Goal: Information Seeking & Learning: Learn about a topic

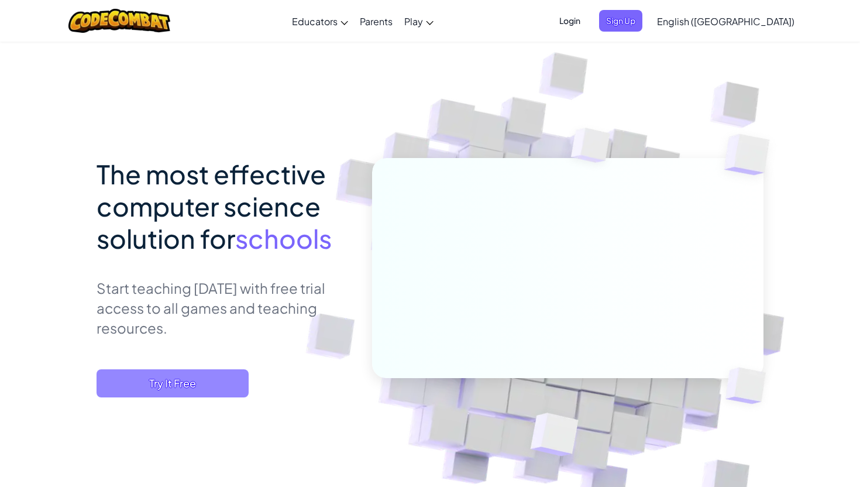
click at [191, 383] on span "Try It Free" at bounding box center [173, 383] width 152 height 28
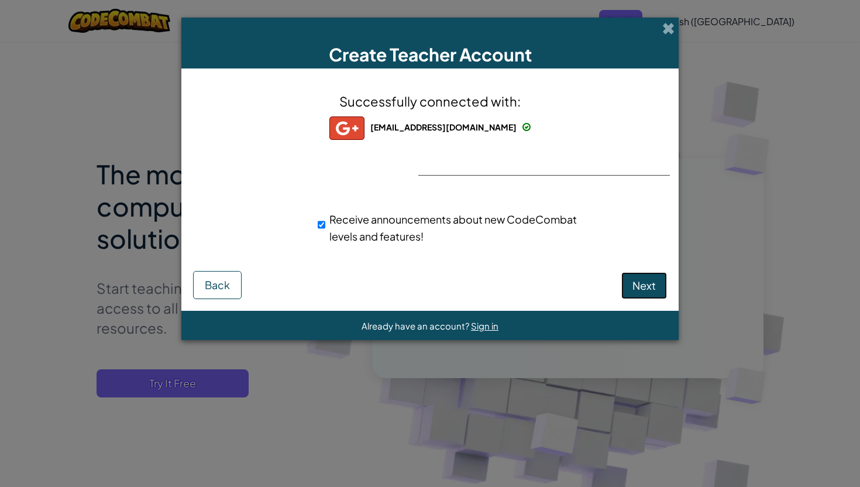
click at [651, 287] on span "Next" at bounding box center [644, 285] width 23 height 13
select select "[GEOGRAPHIC_DATA]"
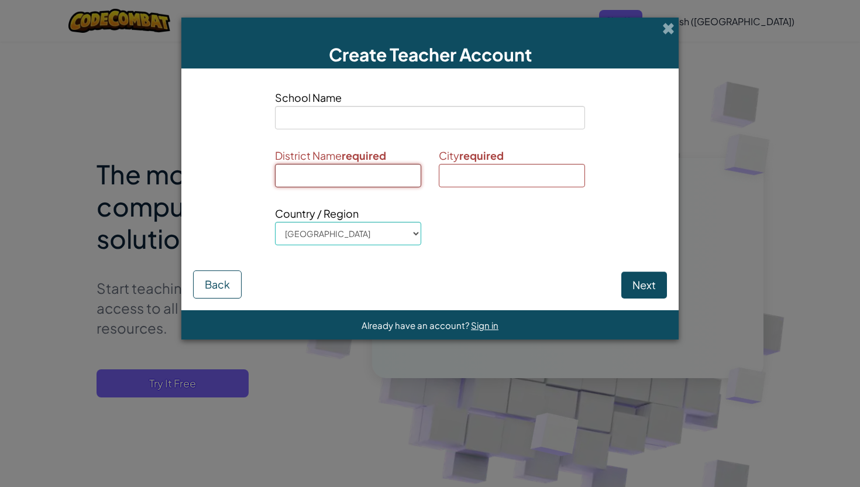
click at [382, 164] on input at bounding box center [348, 175] width 146 height 23
click at [404, 124] on input at bounding box center [430, 117] width 310 height 23
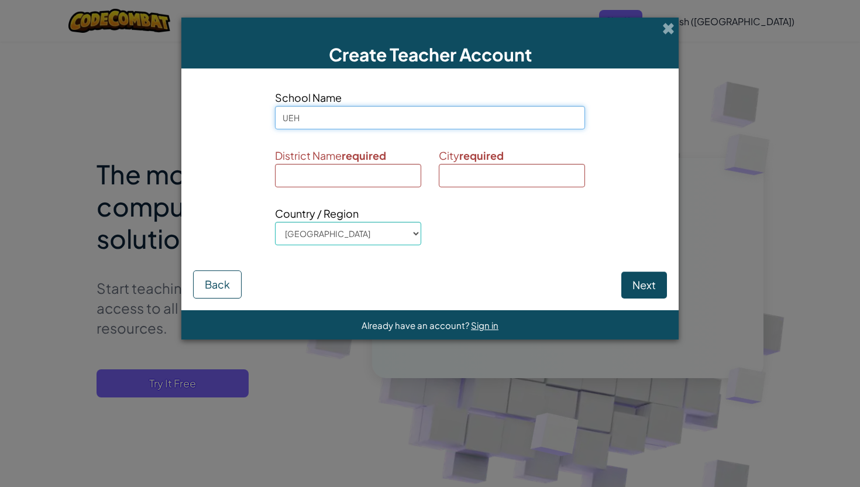
type input "UEH"
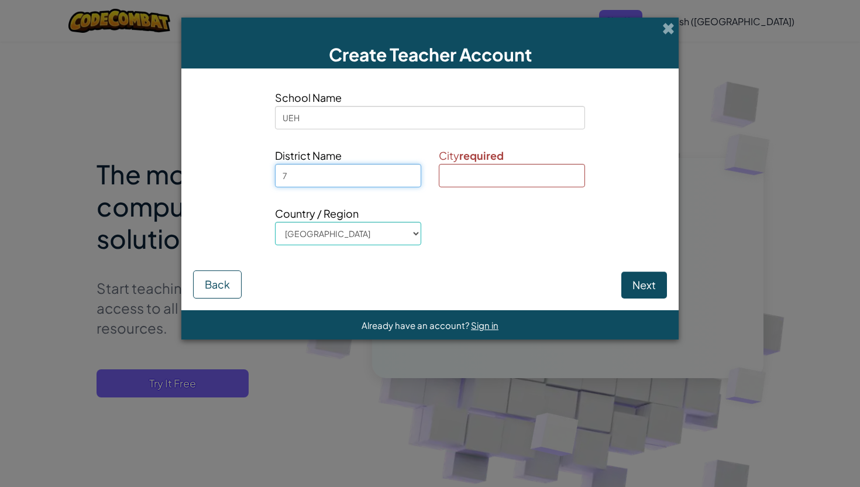
type input "7"
type input "HCM"
click at [651, 288] on button "Next" at bounding box center [645, 285] width 46 height 27
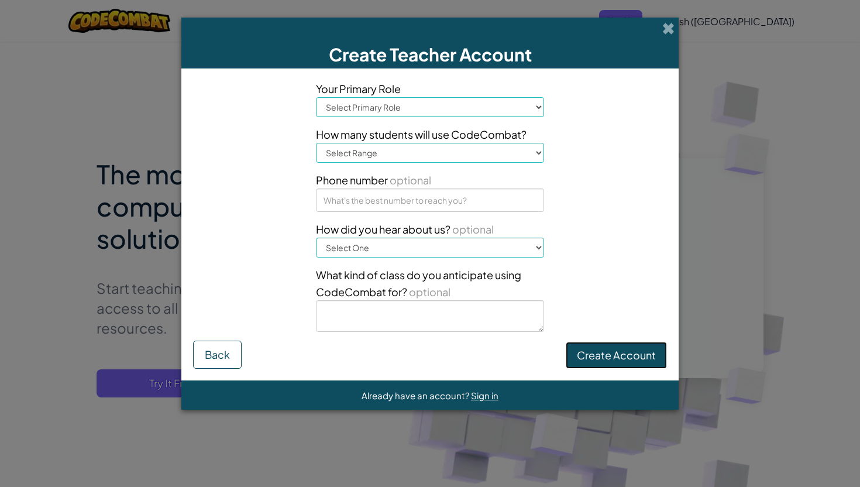
click at [596, 355] on button "Create Account" at bounding box center [616, 355] width 101 height 27
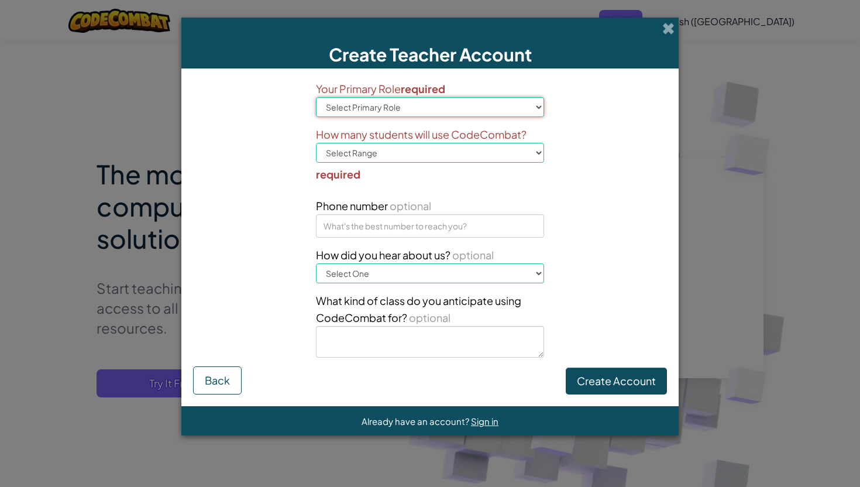
click at [445, 112] on select "Select Primary Role Principal Parent Technology coordinator Teacher Curriculum …" at bounding box center [430, 107] width 228 height 20
select select "Technology coordinator"
click at [316, 97] on select "Select Primary Role Principal Parent Technology coordinator Teacher Curriculum …" at bounding box center [430, 107] width 228 height 20
click at [430, 155] on select "Select Range 1-10 11-50 [PHONE_NUMBER] [PHONE_NUMBER] 1000+" at bounding box center [430, 153] width 228 height 20
click at [316, 143] on select "Select Range 1-10 11-50 [PHONE_NUMBER] [PHONE_NUMBER] 1000+" at bounding box center [430, 153] width 228 height 20
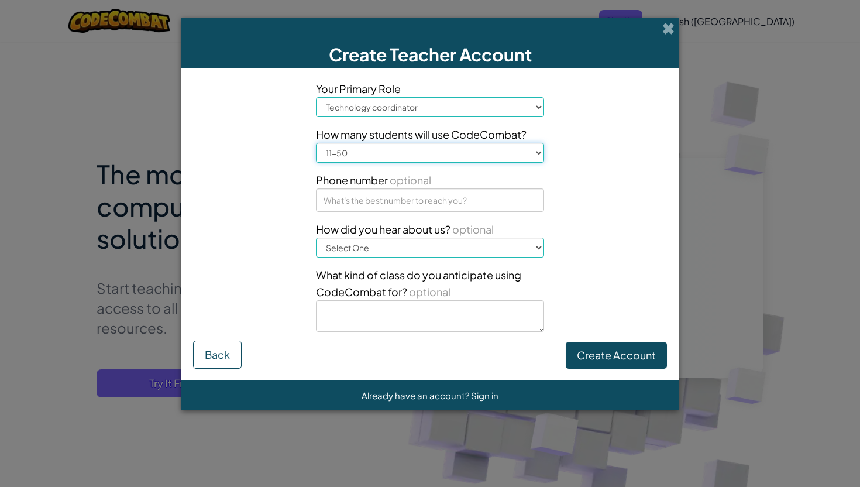
click at [413, 157] on select "Select Range 1-10 11-50 [PHONE_NUMBER] [PHONE_NUMBER] 1000+" at bounding box center [430, 153] width 228 height 20
select select "1-10"
click at [316, 143] on select "Select Range 1-10 11-50 [PHONE_NUMBER] [PHONE_NUMBER] 1000+" at bounding box center [430, 153] width 228 height 20
click at [417, 114] on select "Select Primary Role Principal Parent Technology coordinator Teacher Curriculum …" at bounding box center [430, 107] width 228 height 20
click at [598, 349] on button "Create Account" at bounding box center [616, 355] width 101 height 27
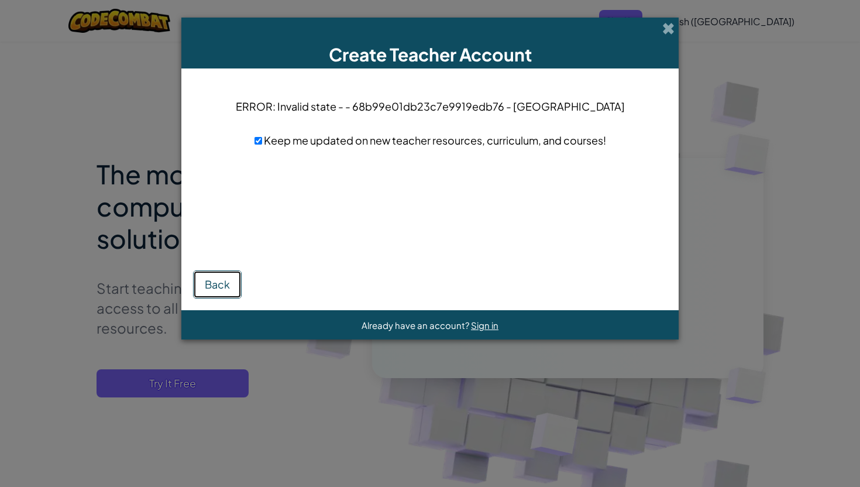
click at [213, 287] on button "Back" at bounding box center [217, 284] width 49 height 28
select select "Technology coordinator"
select select "1-10"
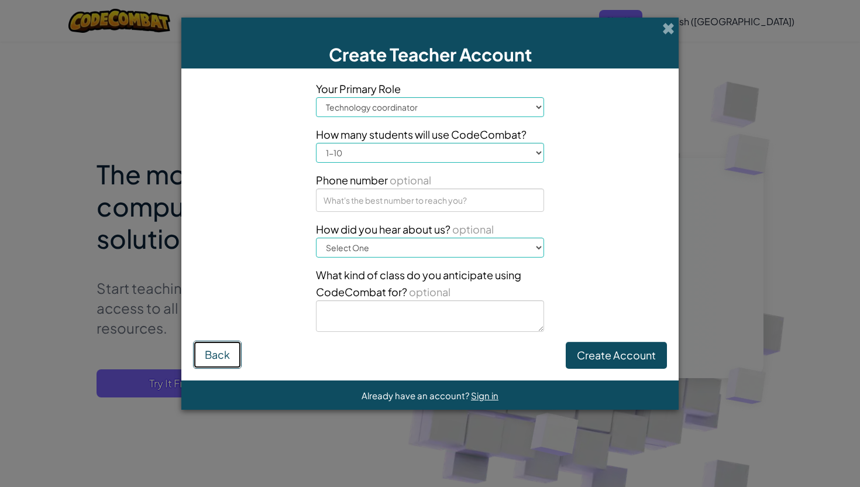
click at [205, 357] on button "Back" at bounding box center [217, 355] width 49 height 28
select select "[GEOGRAPHIC_DATA]"
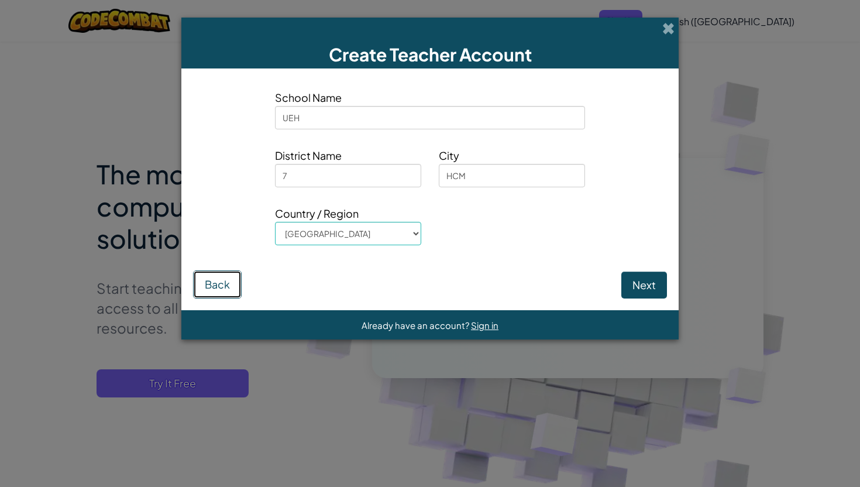
click at [219, 283] on button "Back" at bounding box center [217, 284] width 49 height 28
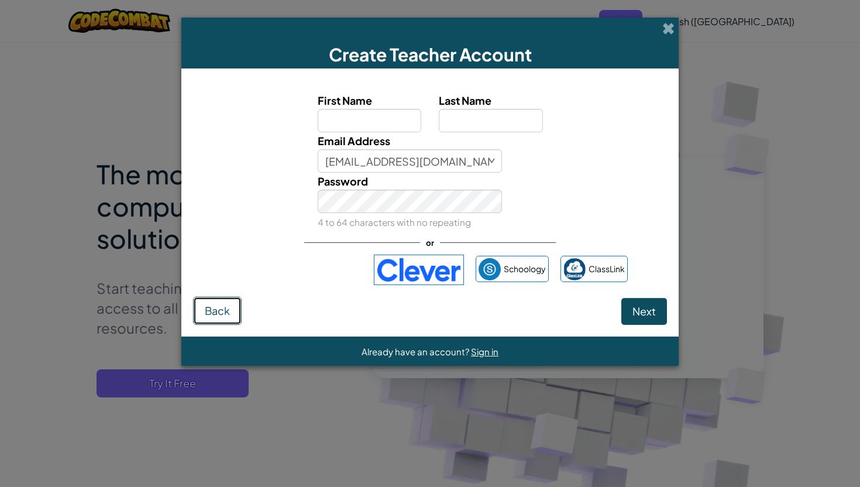
click at [221, 317] on span "Back" at bounding box center [217, 310] width 25 height 13
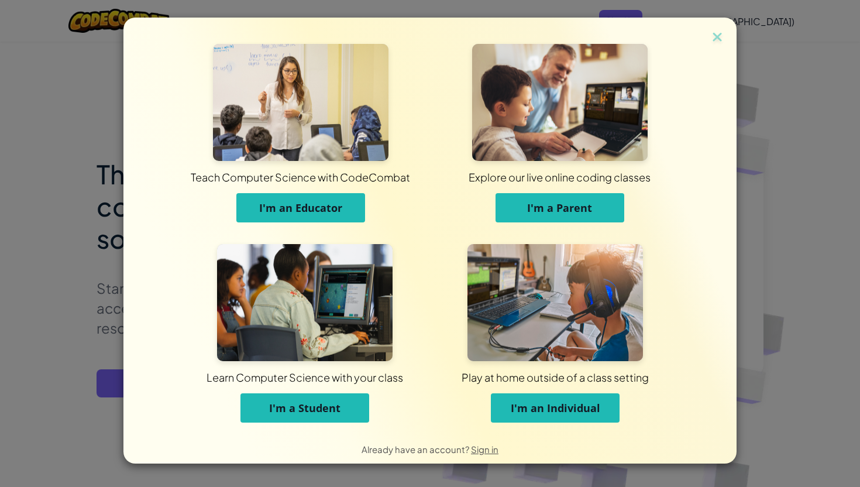
click at [323, 209] on span "I'm an Educator" at bounding box center [300, 208] width 83 height 14
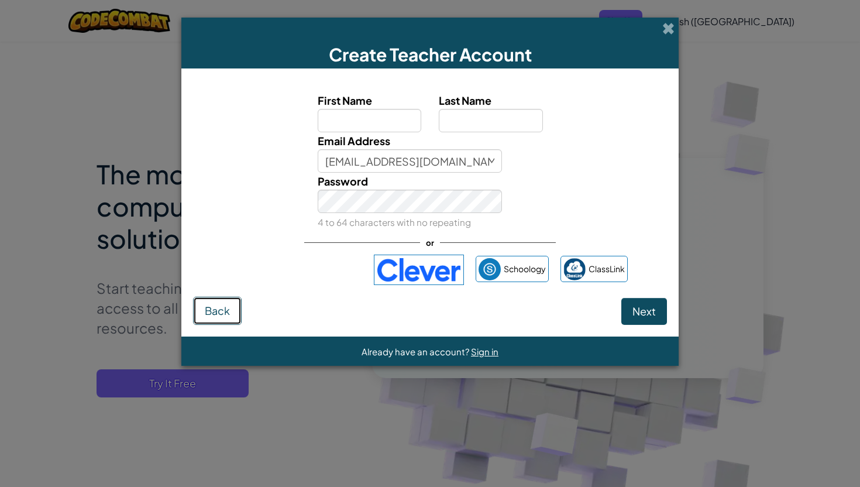
click at [232, 311] on button "Back" at bounding box center [217, 311] width 49 height 28
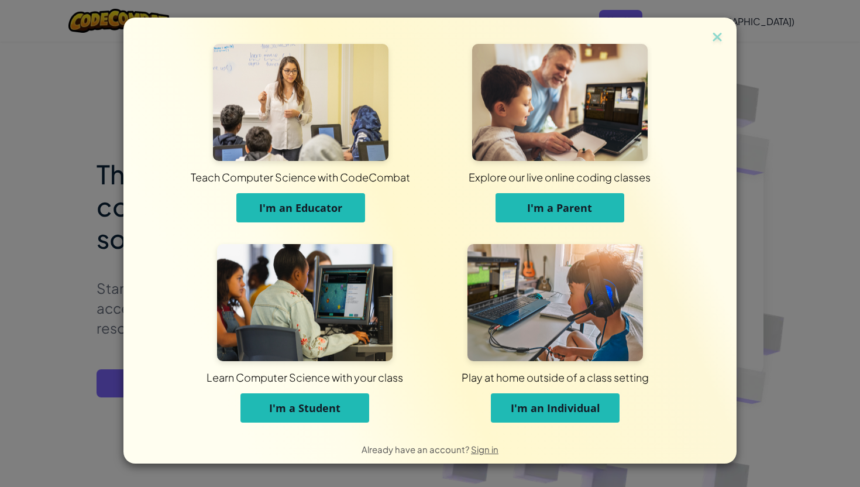
click at [288, 399] on button "I'm a Student" at bounding box center [305, 407] width 129 height 29
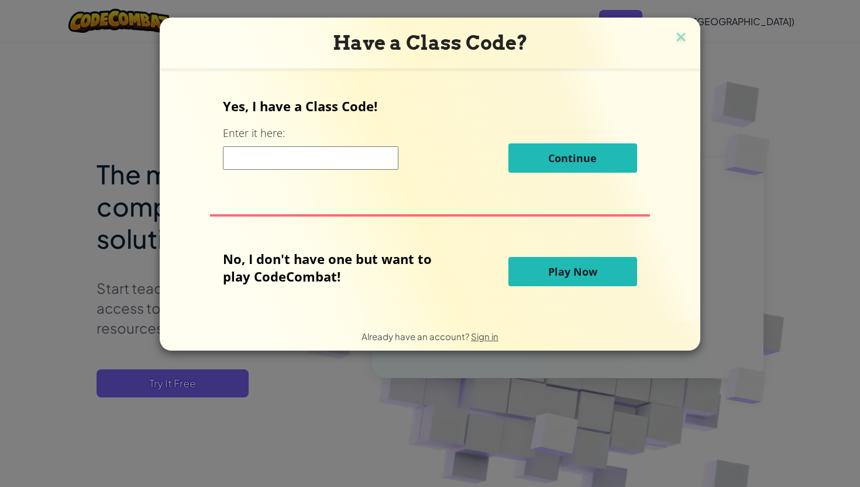
click at [362, 159] on input at bounding box center [311, 157] width 176 height 23
click at [559, 270] on span "Play Now" at bounding box center [572, 272] width 49 height 14
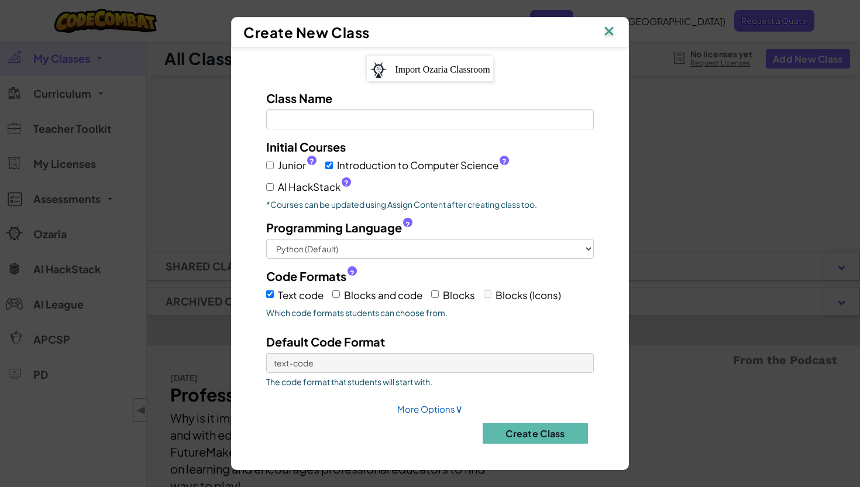
click at [608, 35] on img at bounding box center [609, 32] width 15 height 18
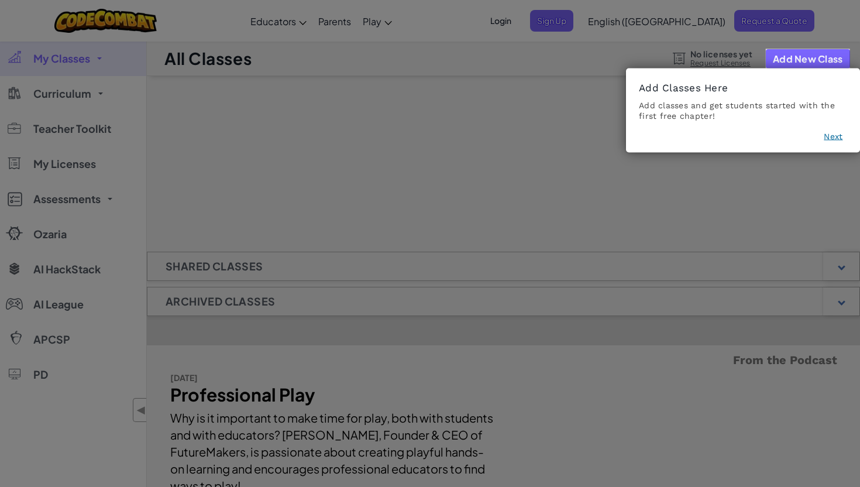
click at [831, 132] on button "Next" at bounding box center [833, 137] width 19 height 12
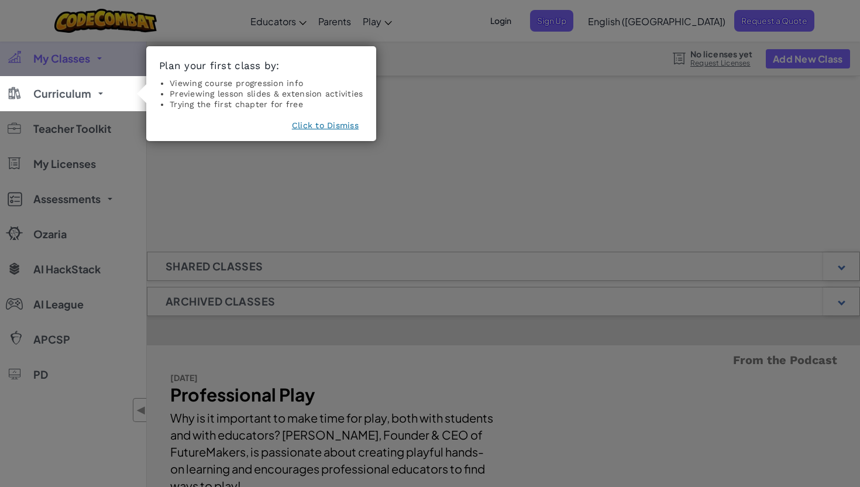
click at [296, 129] on button "Click to Dismiss" at bounding box center [325, 125] width 67 height 12
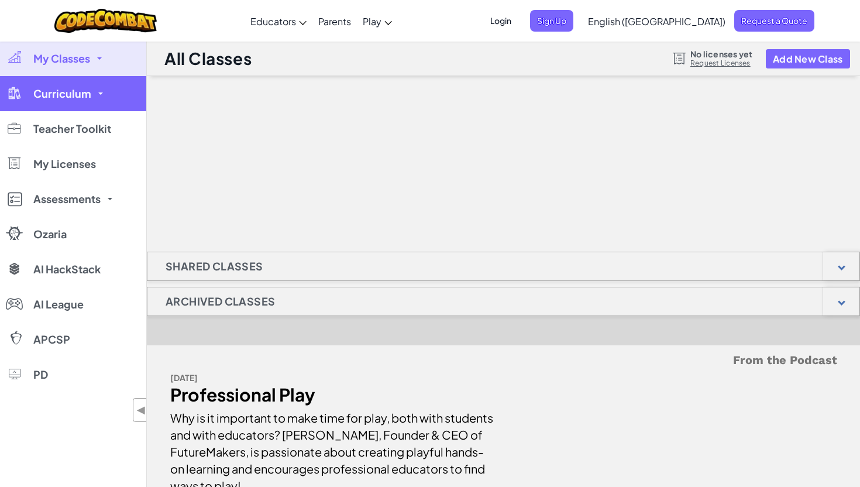
click at [61, 98] on span "Curriculum" at bounding box center [62, 93] width 58 height 11
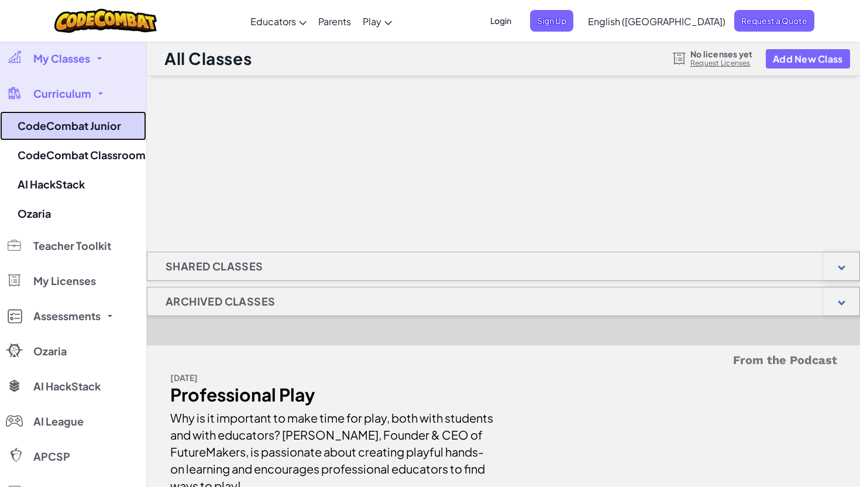
click at [74, 123] on link "CodeCombat Junior" at bounding box center [73, 125] width 146 height 29
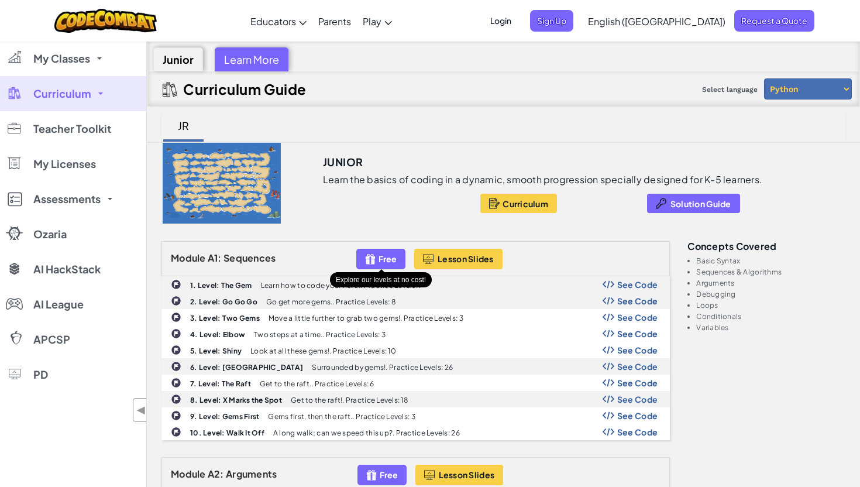
click at [372, 259] on img at bounding box center [370, 258] width 11 height 13
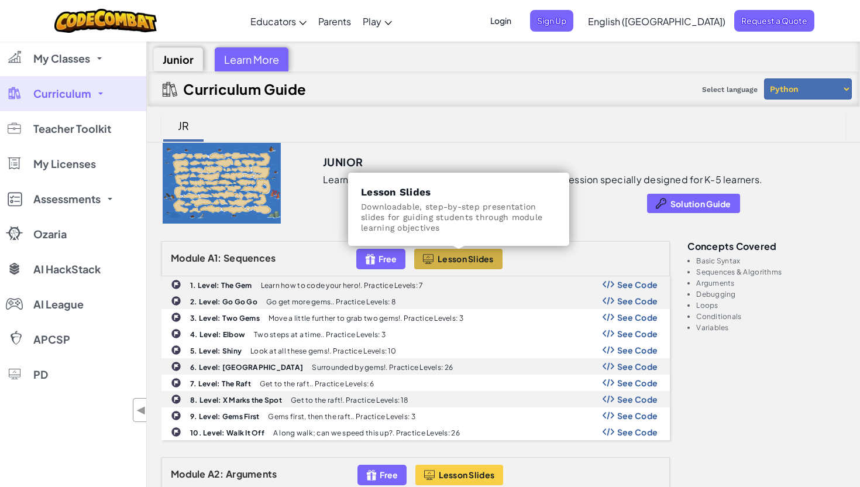
click at [479, 259] on span "Lesson Slides" at bounding box center [466, 258] width 56 height 9
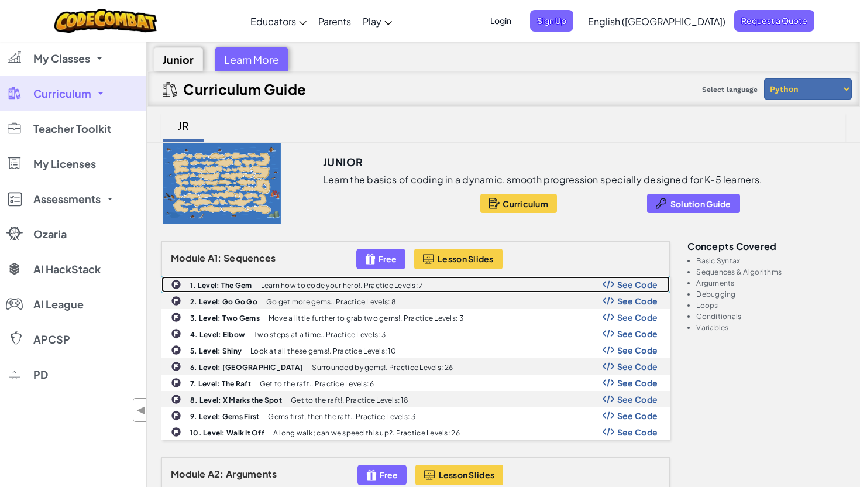
click at [277, 287] on p "Learn how to code your hero!. Practice Levels: 7" at bounding box center [342, 286] width 163 height 8
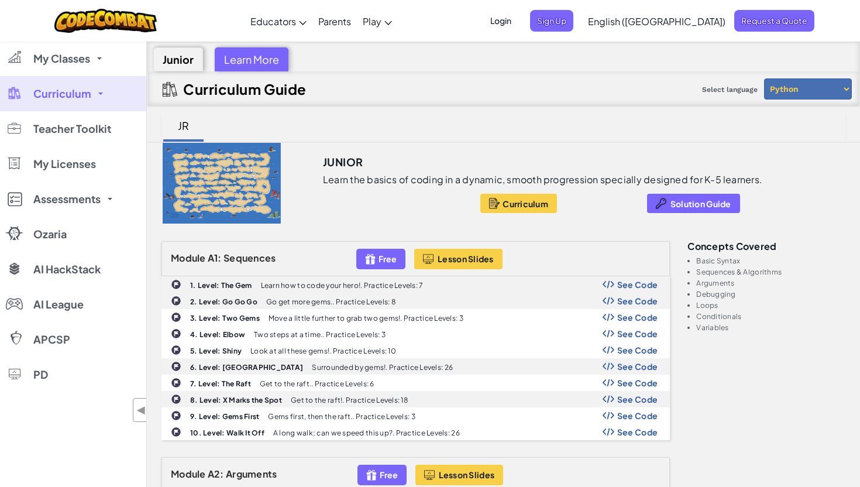
click at [798, 83] on select "Python JavaScript" at bounding box center [808, 88] width 88 height 21
click at [764, 78] on select "Python JavaScript" at bounding box center [808, 88] width 88 height 21
click at [596, 123] on div "JR" at bounding box center [504, 127] width 684 height 30
click at [678, 202] on span "Solution Guide" at bounding box center [701, 203] width 61 height 9
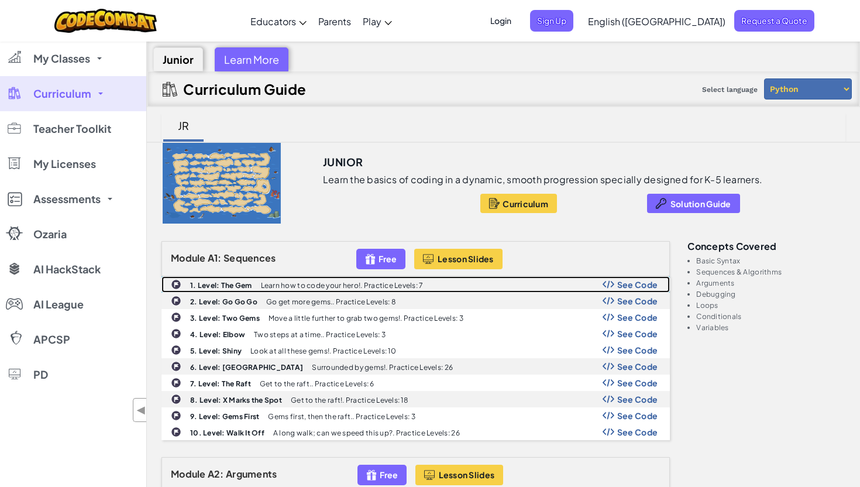
click at [620, 282] on span "See Code" at bounding box center [638, 284] width 41 height 9
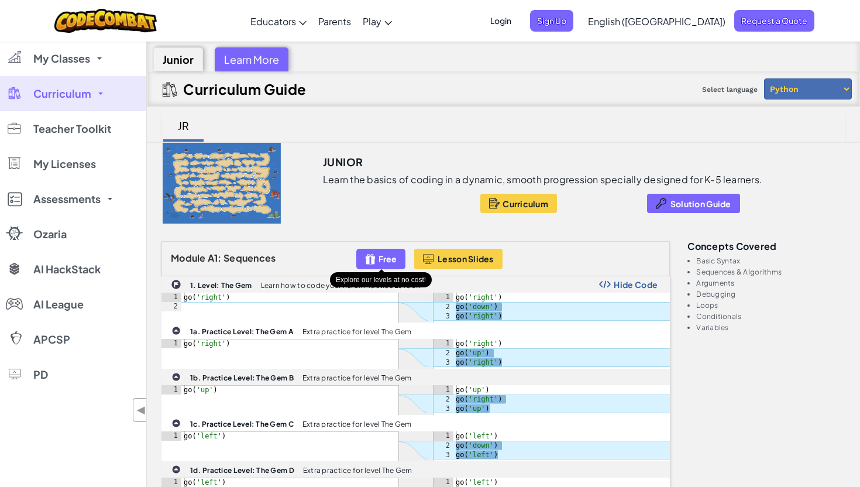
click at [381, 266] on div "Free" at bounding box center [380, 259] width 49 height 20
click at [386, 259] on span "Free" at bounding box center [388, 258] width 18 height 9
click at [86, 97] on span "Curriculum" at bounding box center [62, 93] width 58 height 11
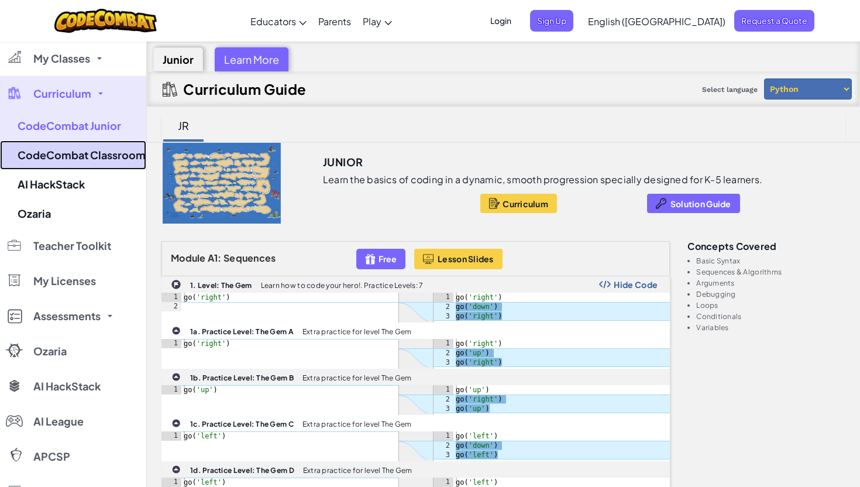
click at [81, 150] on link "CodeCombat Classroom" at bounding box center [73, 154] width 146 height 29
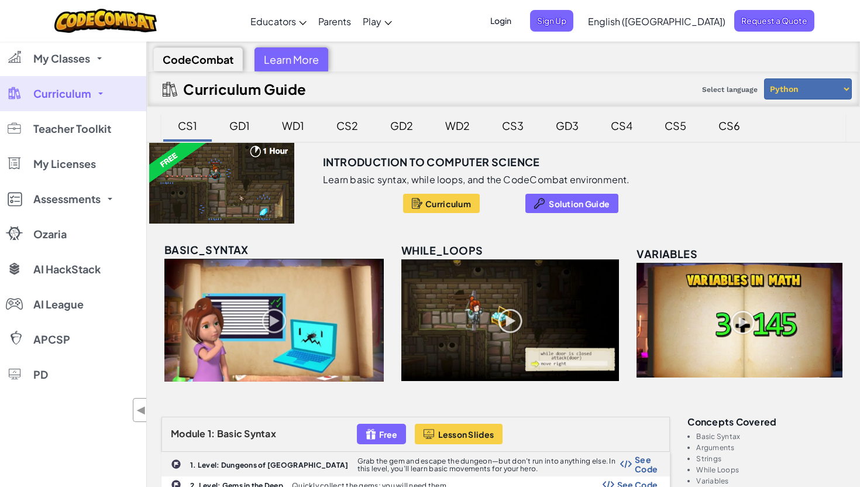
click at [495, 334] on img at bounding box center [511, 320] width 218 height 122
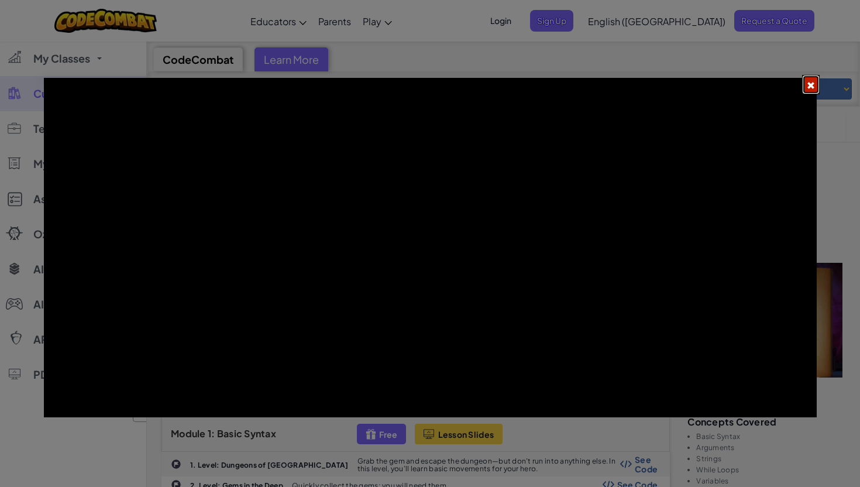
click at [802, 84] on button at bounding box center [811, 84] width 18 height 19
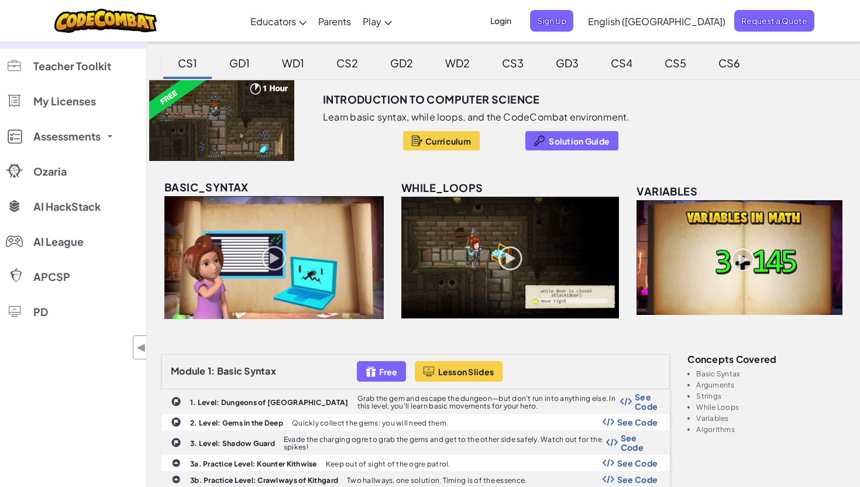
scroll to position [90, 0]
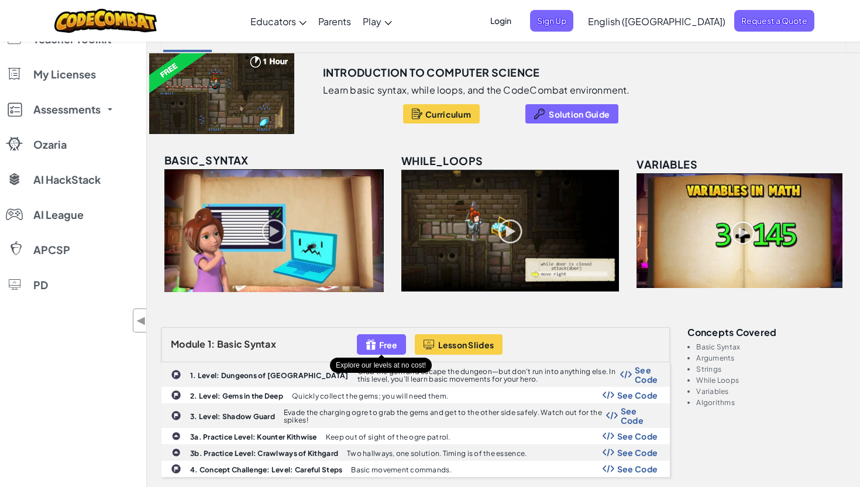
click at [388, 348] on span "Free" at bounding box center [388, 344] width 18 height 9
click at [349, 343] on h3 "Module 1: Basic Syntax" at bounding box center [261, 344] width 180 height 10
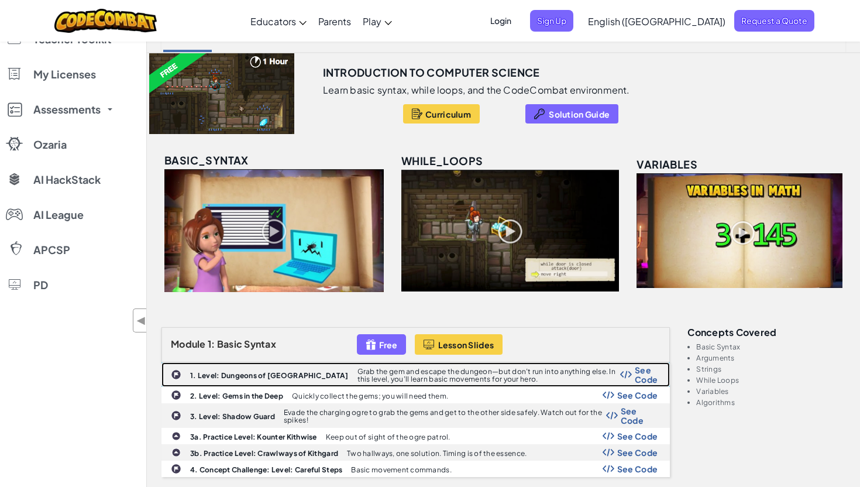
click at [534, 384] on div "1. Level: Dungeons of Kithgard Grab the gem and escape the dungeon—but don’t ru…" at bounding box center [415, 374] width 507 height 23
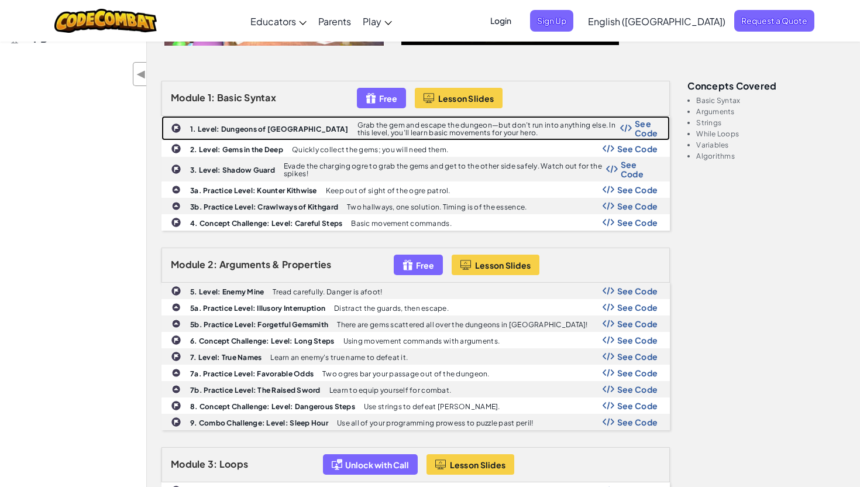
scroll to position [338, 0]
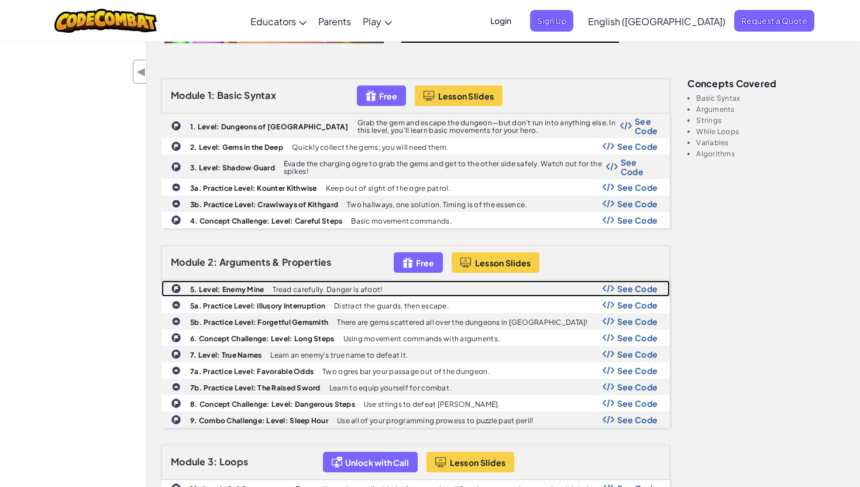
click at [249, 290] on b "5. Level: Enemy Mine" at bounding box center [227, 289] width 74 height 9
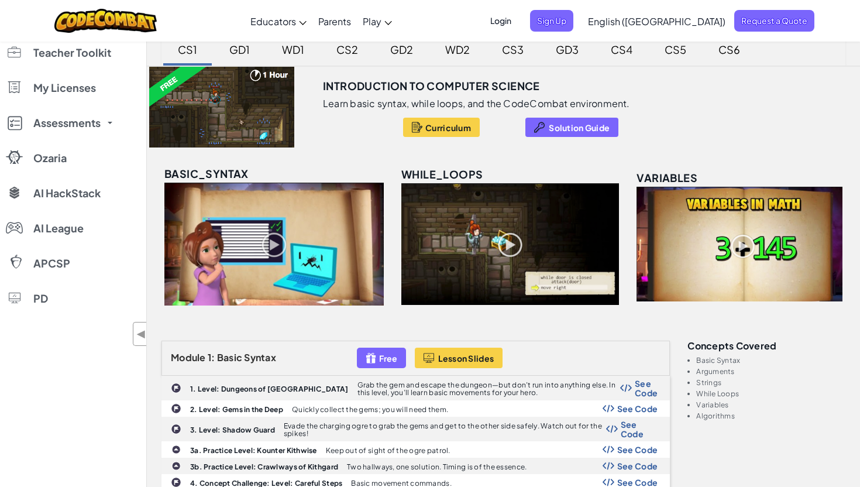
scroll to position [15, 0]
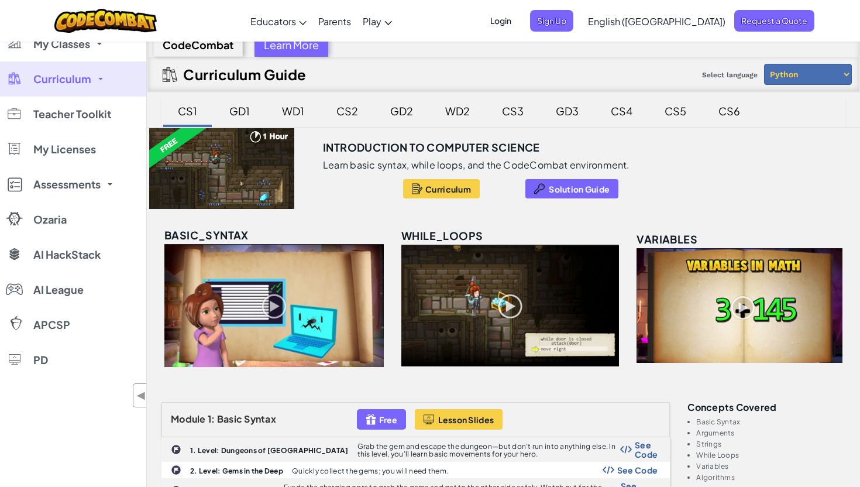
click at [93, 78] on link "Curriculum" at bounding box center [73, 78] width 146 height 35
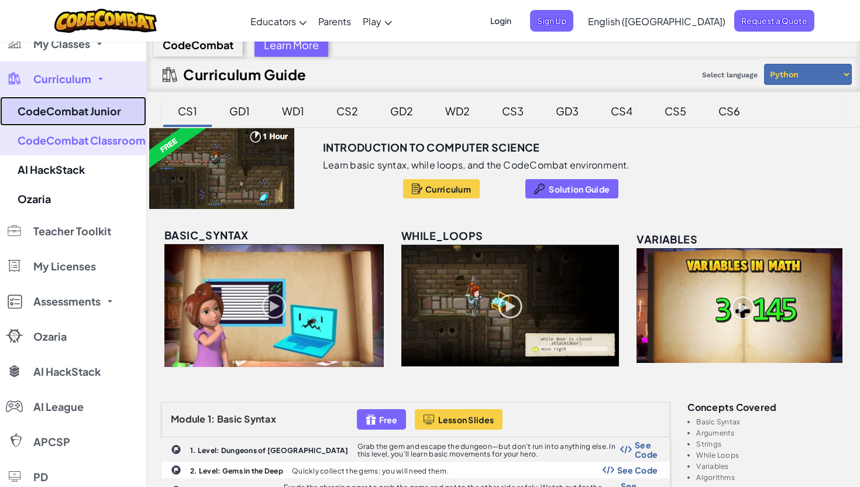
click at [95, 114] on link "CodeCombat Junior" at bounding box center [73, 111] width 146 height 29
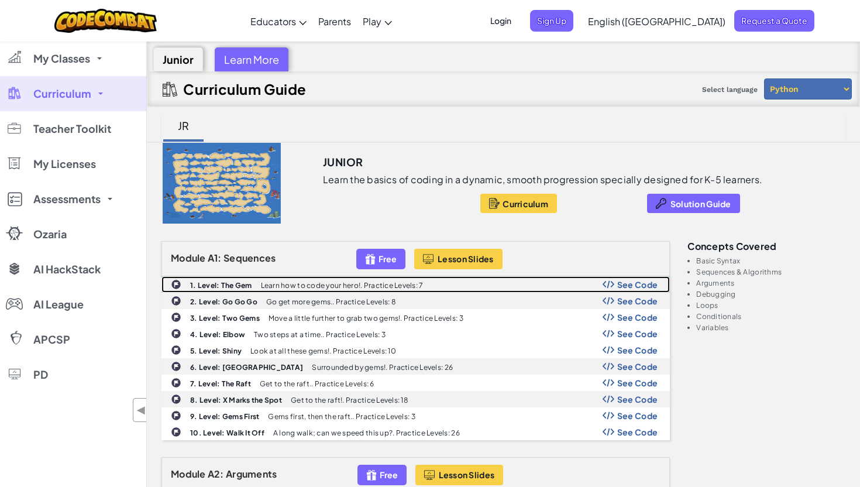
click at [290, 284] on p "Learn how to code your hero!. Practice Levels: 7" at bounding box center [342, 286] width 163 height 8
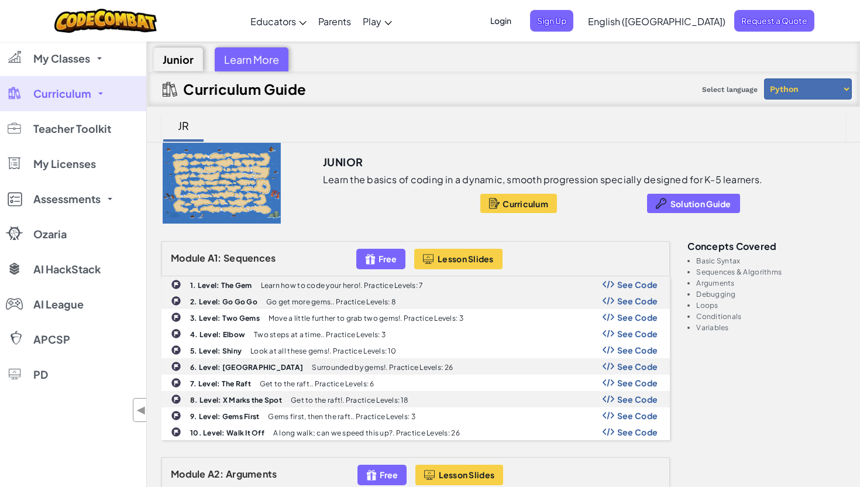
click at [223, 53] on div "Learn More" at bounding box center [252, 59] width 74 height 24
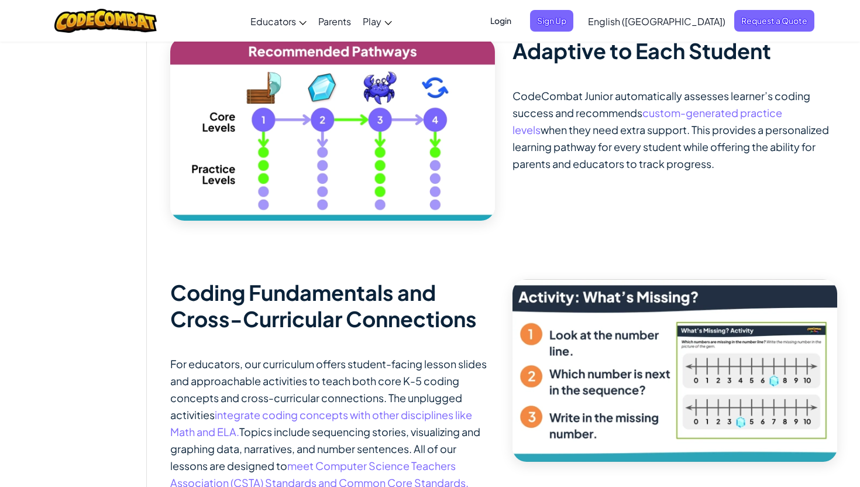
scroll to position [1333, 0]
